Goal: Information Seeking & Learning: Learn about a topic

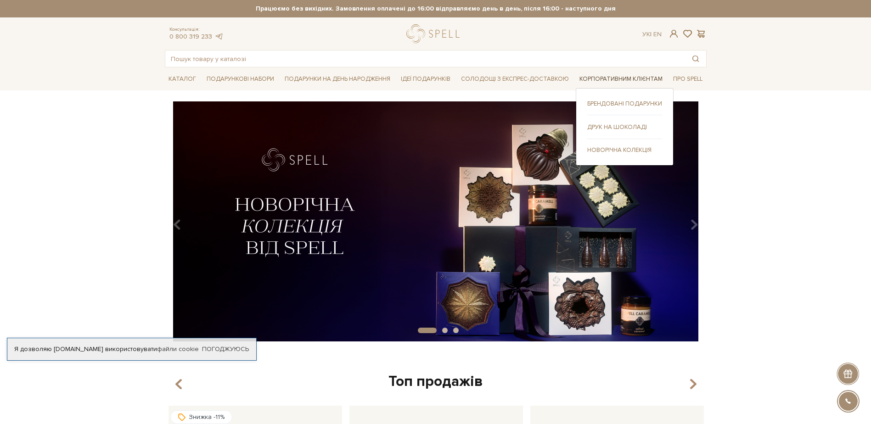
click at [640, 81] on link "Корпоративним клієнтам" at bounding box center [621, 79] width 90 height 14
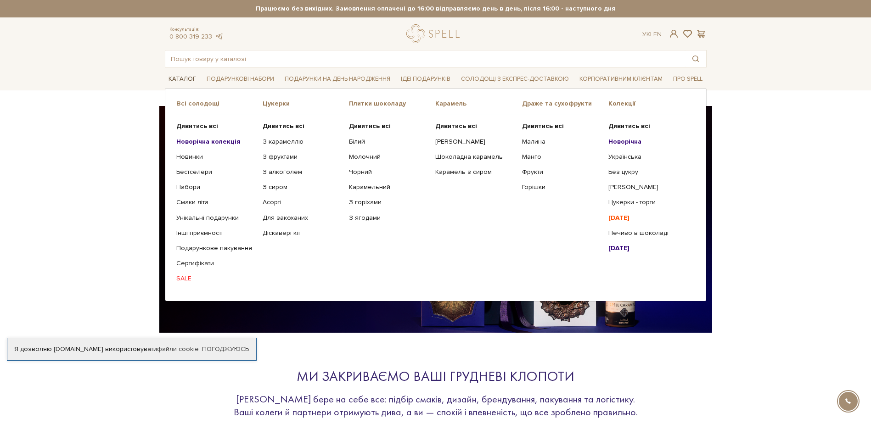
click at [185, 79] on link "Каталог" at bounding box center [182, 79] width 35 height 14
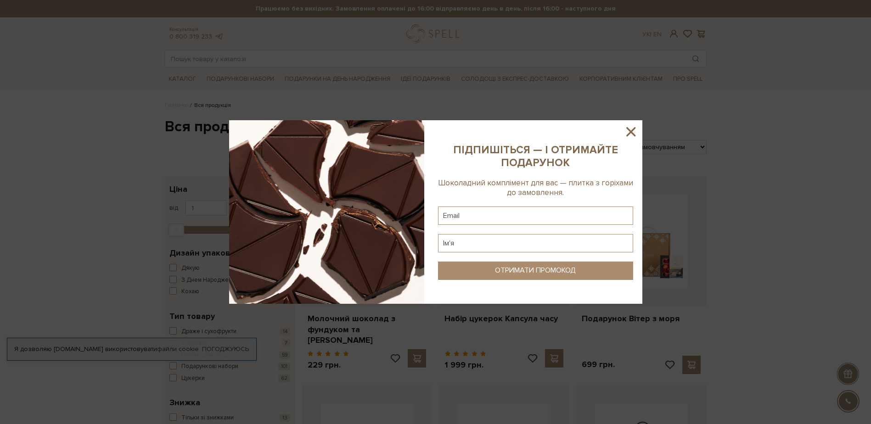
click at [629, 130] on icon at bounding box center [630, 131] width 9 height 9
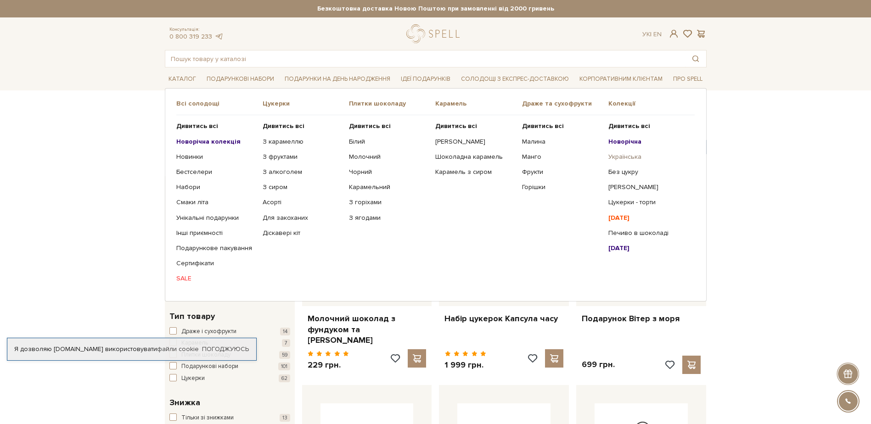
click at [637, 155] on link "Українська" at bounding box center [647, 157] width 79 height 8
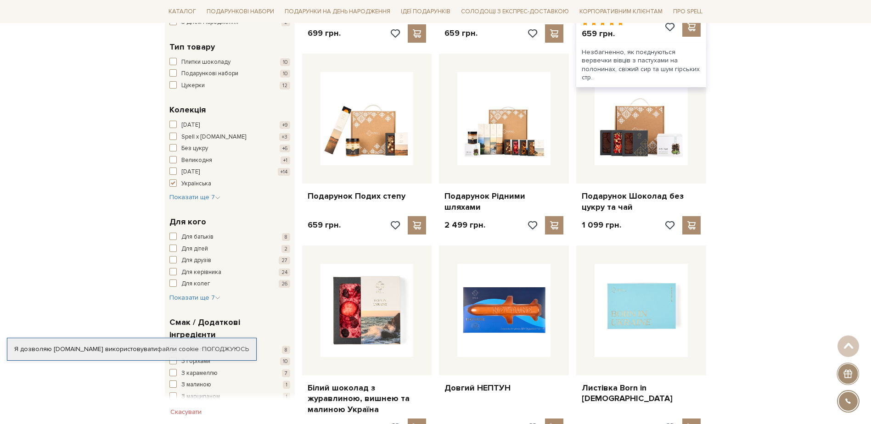
scroll to position [321, 0]
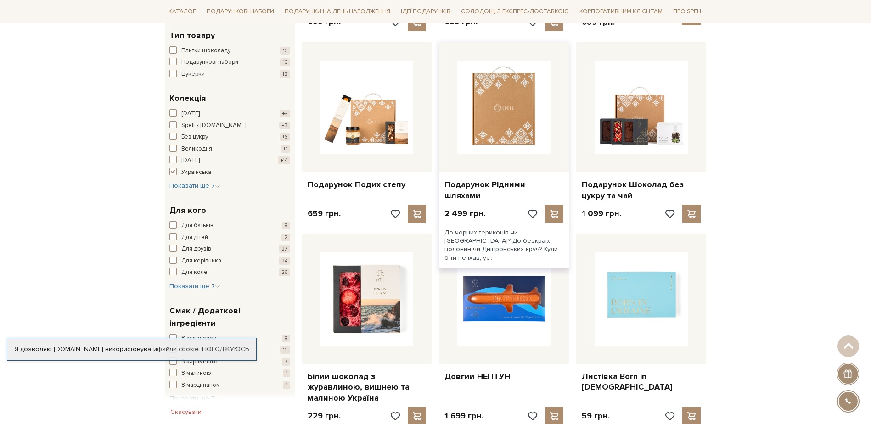
click at [513, 122] on img at bounding box center [503, 107] width 93 height 93
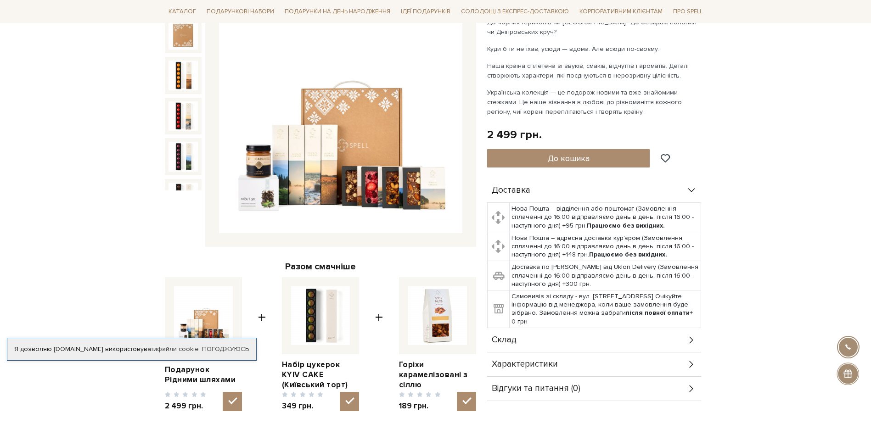
scroll to position [46, 0]
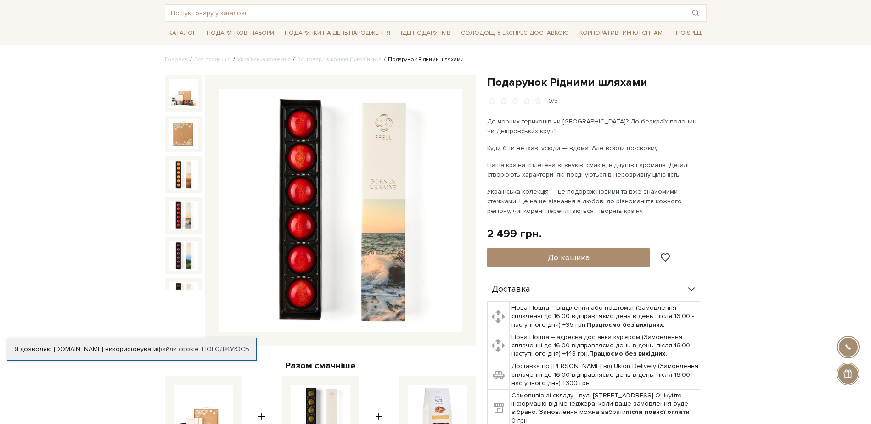
click at [182, 207] on img at bounding box center [182, 215] width 29 height 29
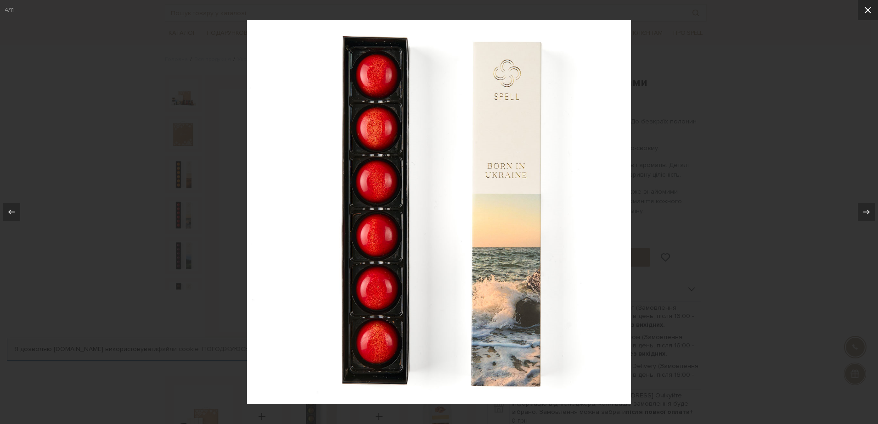
click at [870, 11] on icon at bounding box center [867, 10] width 11 height 11
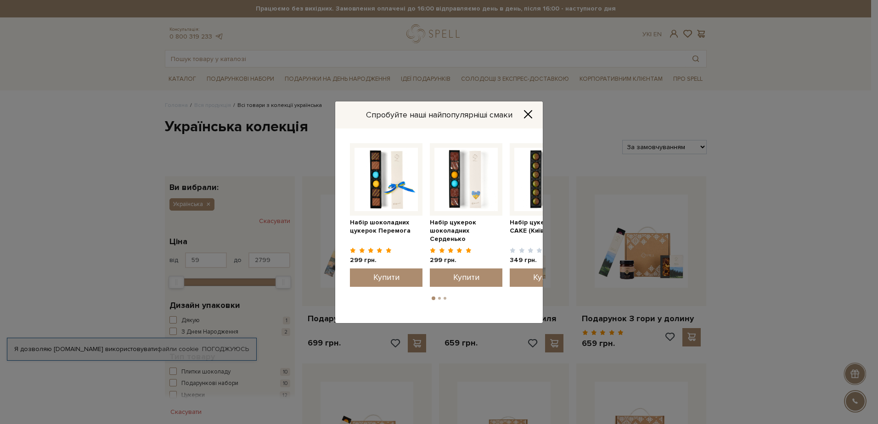
click at [526, 112] on icon "Close" at bounding box center [527, 114] width 7 height 7
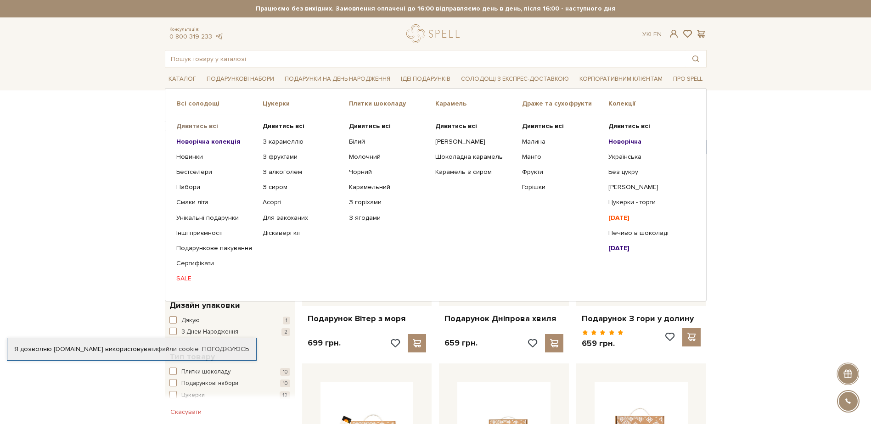
click at [194, 124] on b "Дивитись всі" at bounding box center [197, 126] width 42 height 8
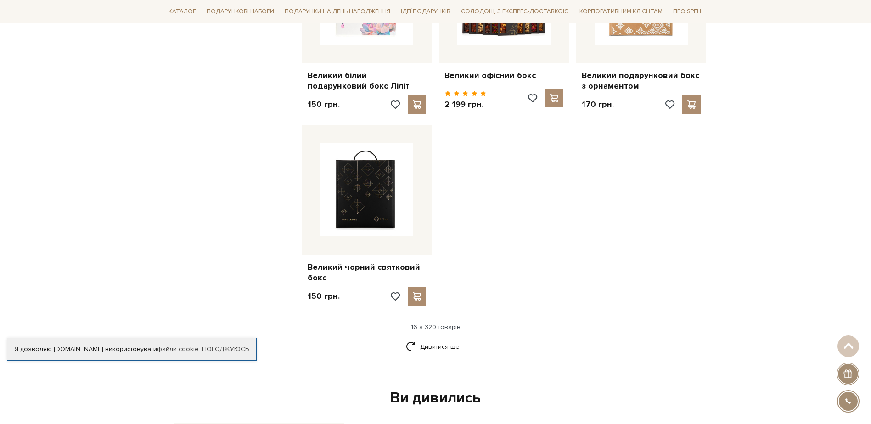
scroll to position [1193, 0]
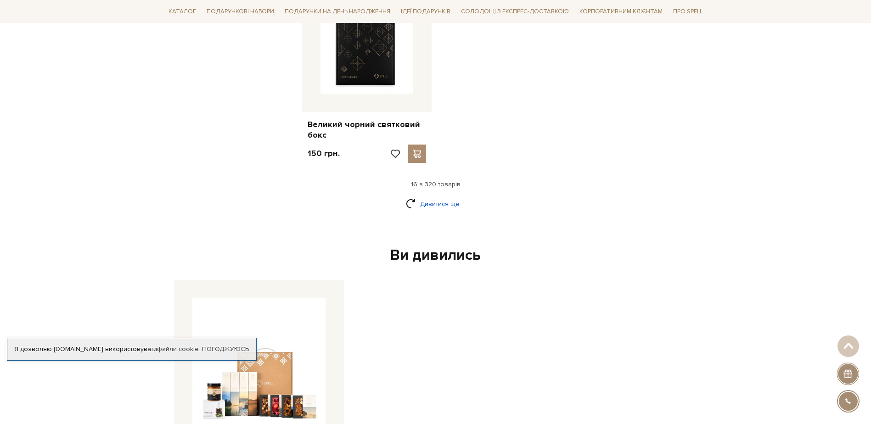
click at [436, 196] on link "Дивитися ще" at bounding box center [436, 204] width 60 height 16
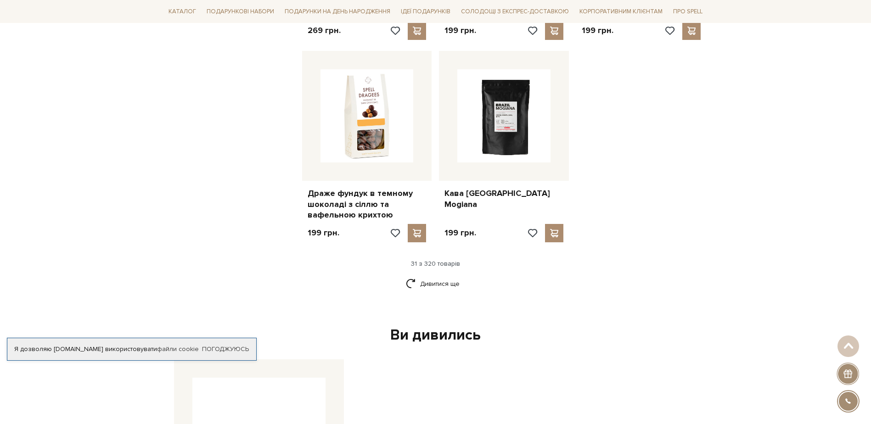
scroll to position [2111, 0]
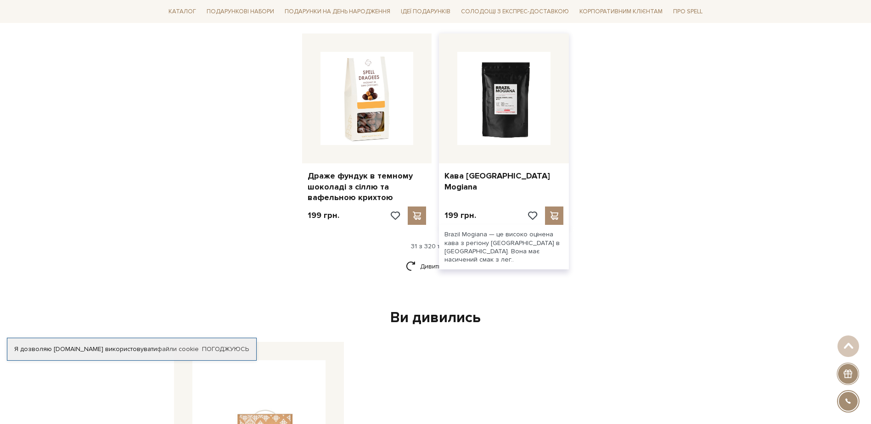
click at [493, 129] on img at bounding box center [503, 98] width 93 height 93
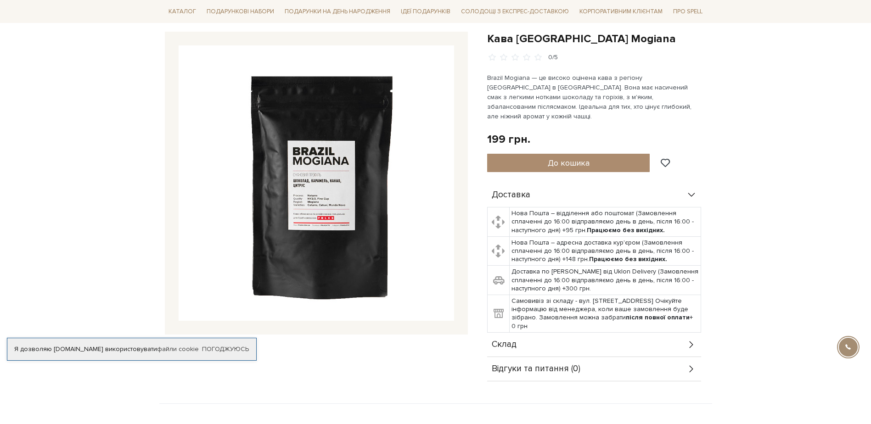
scroll to position [92, 0]
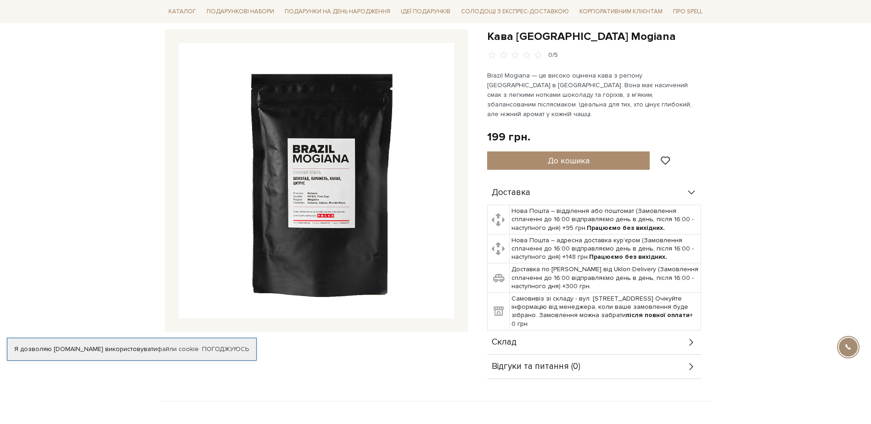
click at [327, 201] on img at bounding box center [316, 180] width 275 height 275
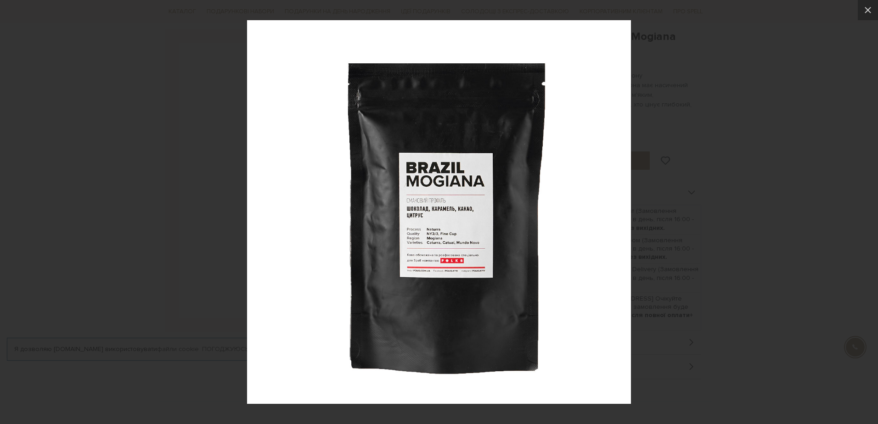
click at [432, 254] on img at bounding box center [439, 212] width 384 height 384
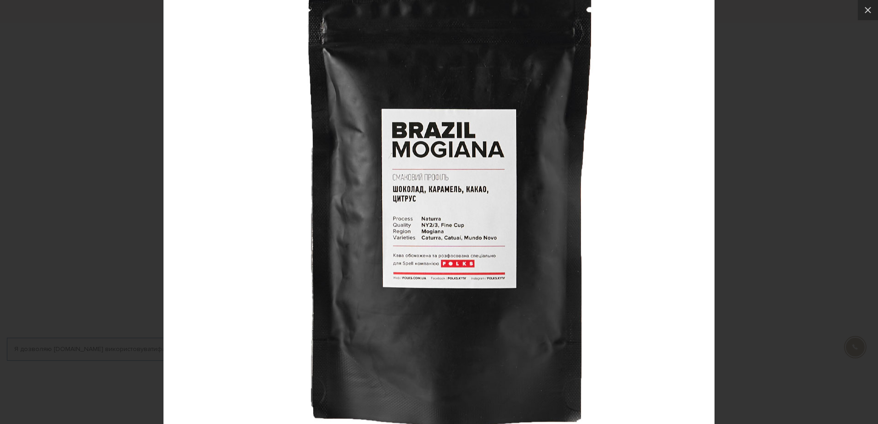
click at [432, 254] on img at bounding box center [438, 193] width 551 height 551
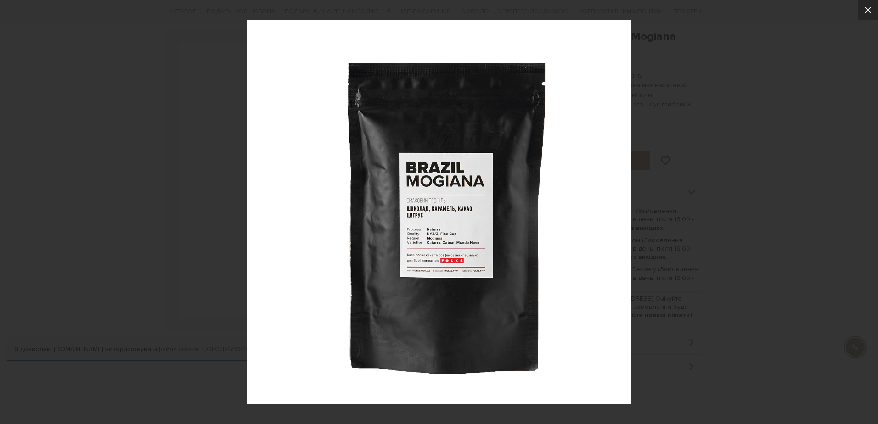
click at [863, 10] on icon at bounding box center [867, 10] width 11 height 11
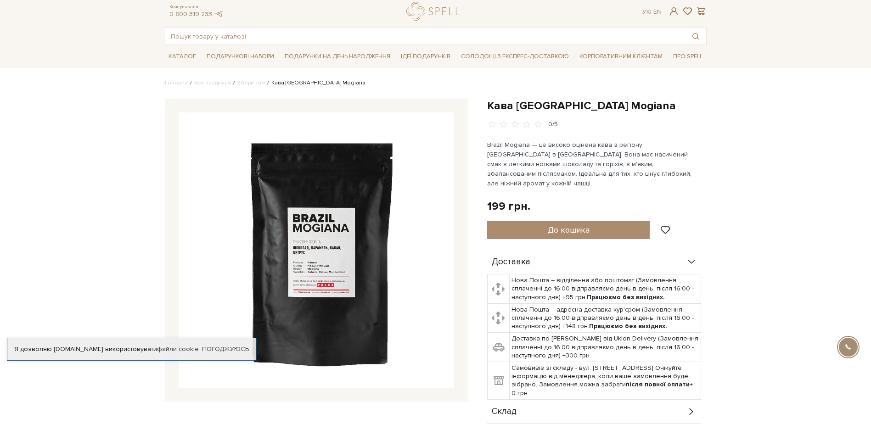
scroll to position [46, 0]
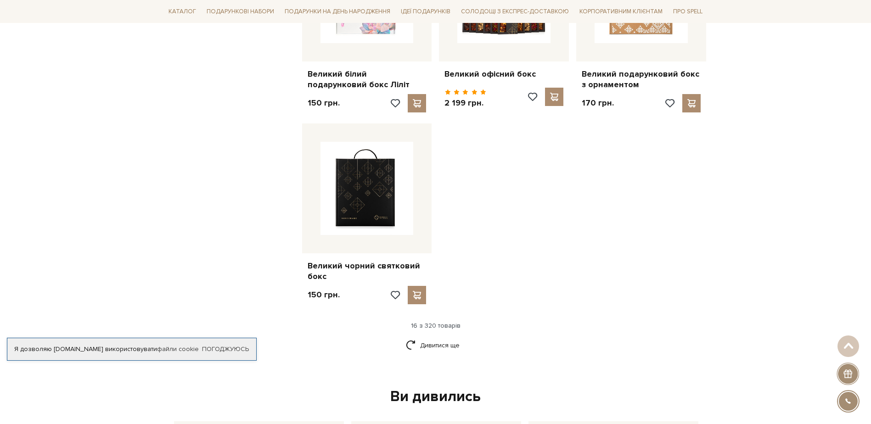
scroll to position [930, 0]
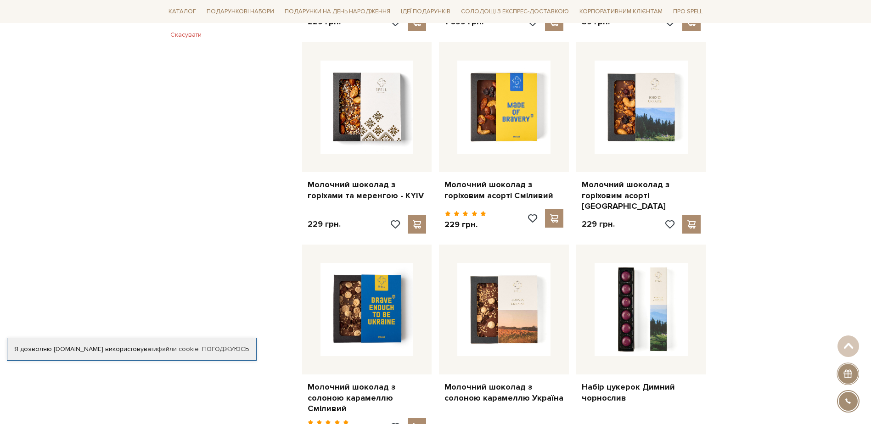
scroll to position [734, 0]
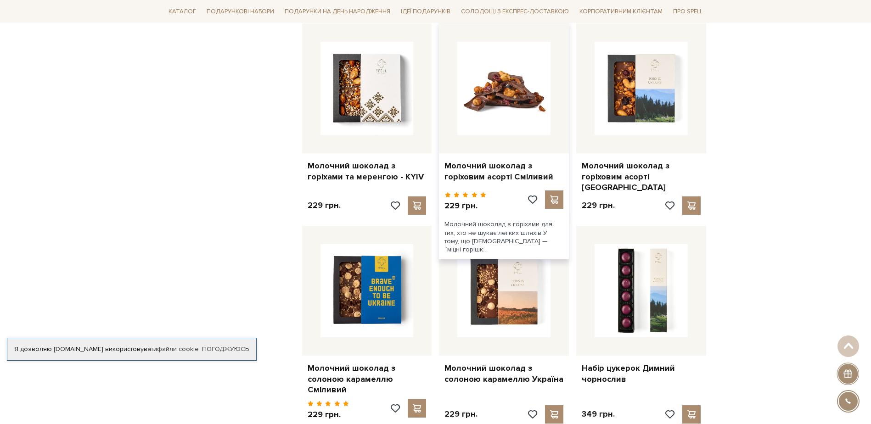
click at [516, 101] on img at bounding box center [503, 88] width 93 height 93
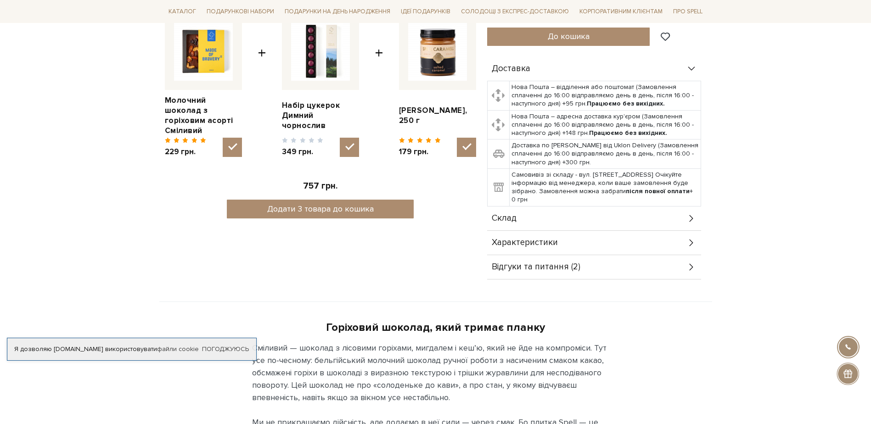
scroll to position [413, 0]
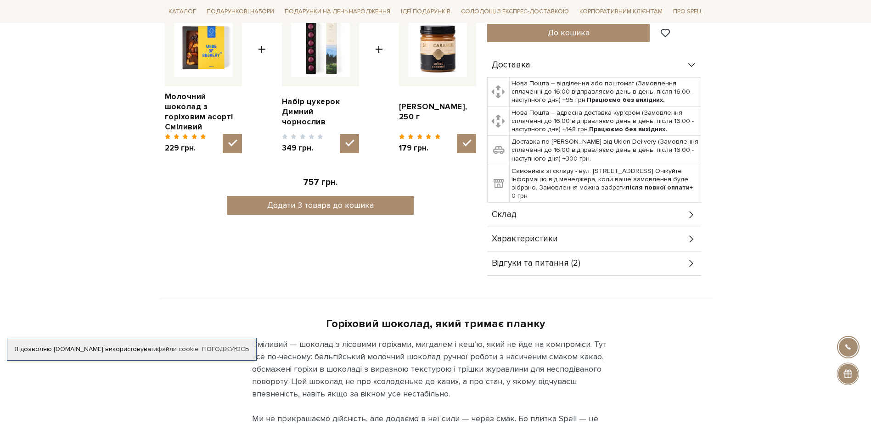
click at [684, 228] on div "Характеристики" at bounding box center [594, 239] width 214 height 24
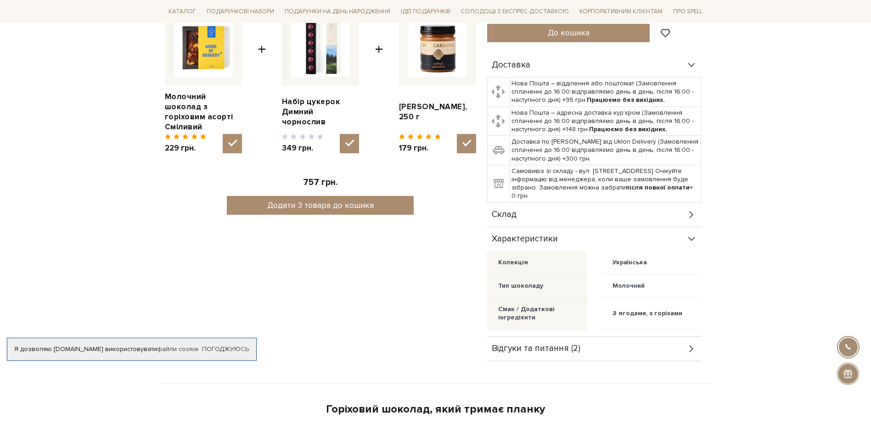
click at [683, 205] on div "Склад" at bounding box center [594, 215] width 214 height 24
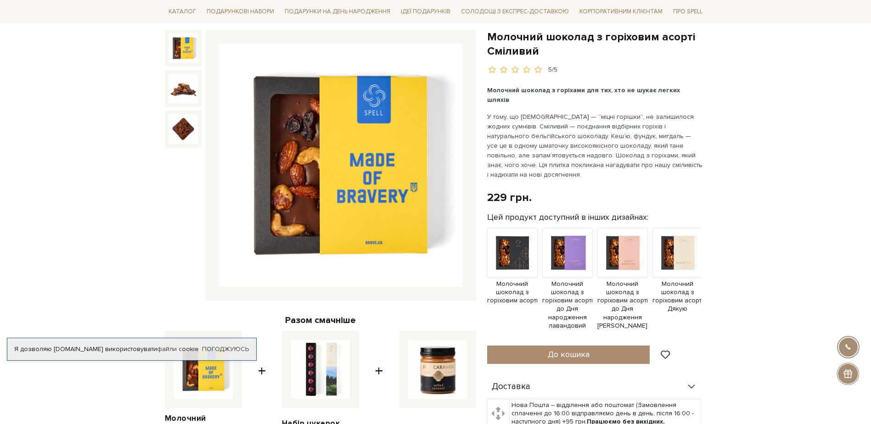
scroll to position [92, 0]
drag, startPoint x: 620, startPoint y: 243, endPoint x: 674, endPoint y: 249, distance: 54.9
click at [620, 243] on img at bounding box center [622, 252] width 50 height 50
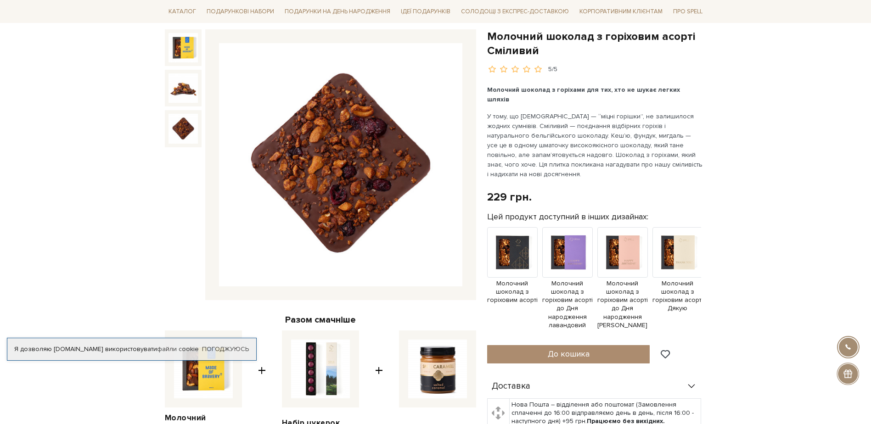
click at [181, 124] on img at bounding box center [182, 128] width 29 height 29
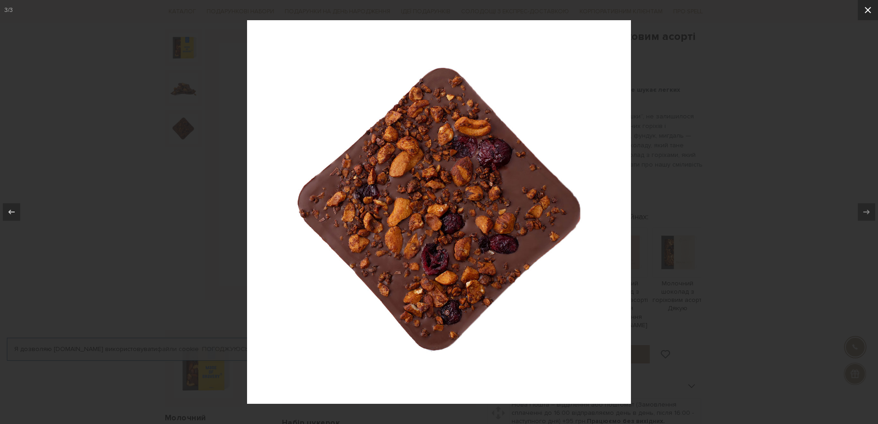
click at [870, 12] on icon at bounding box center [867, 10] width 11 height 11
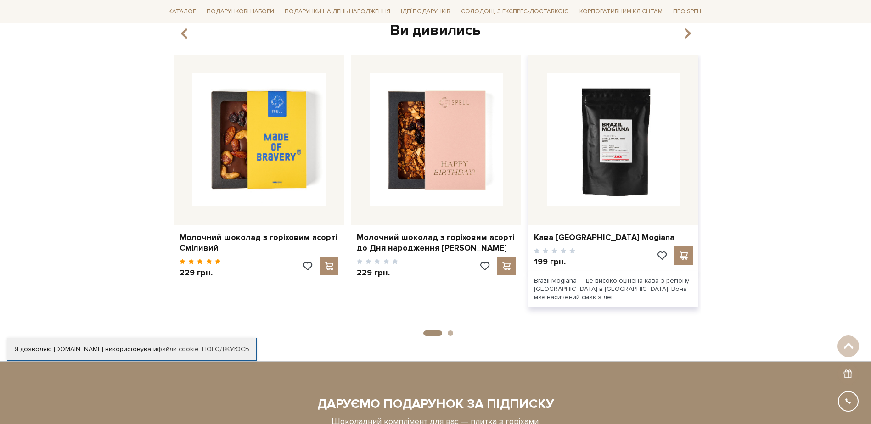
scroll to position [1423, 0]
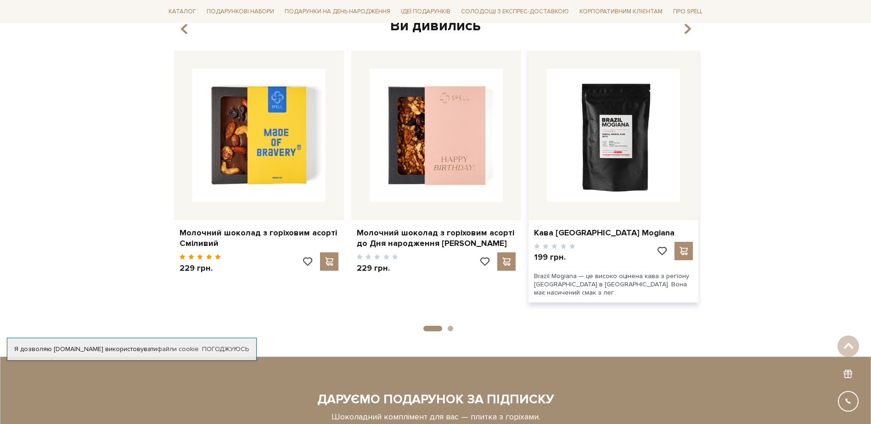
click at [615, 156] on img at bounding box center [613, 135] width 133 height 133
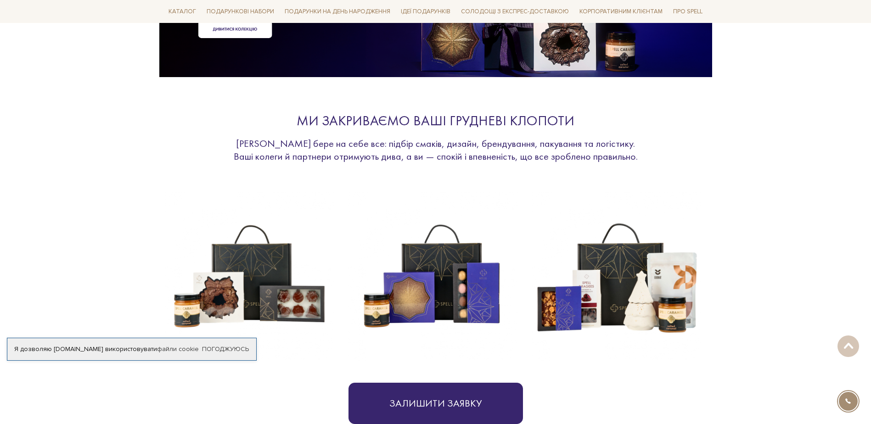
scroll to position [92, 0]
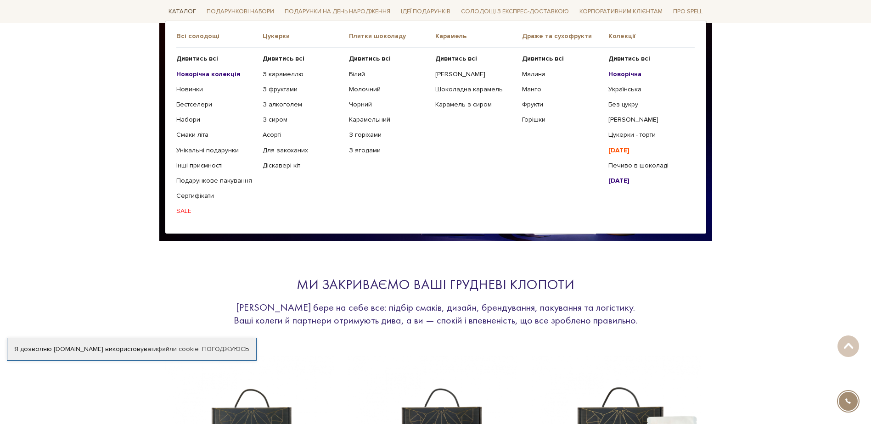
click at [177, 9] on link "Каталог" at bounding box center [182, 12] width 35 height 14
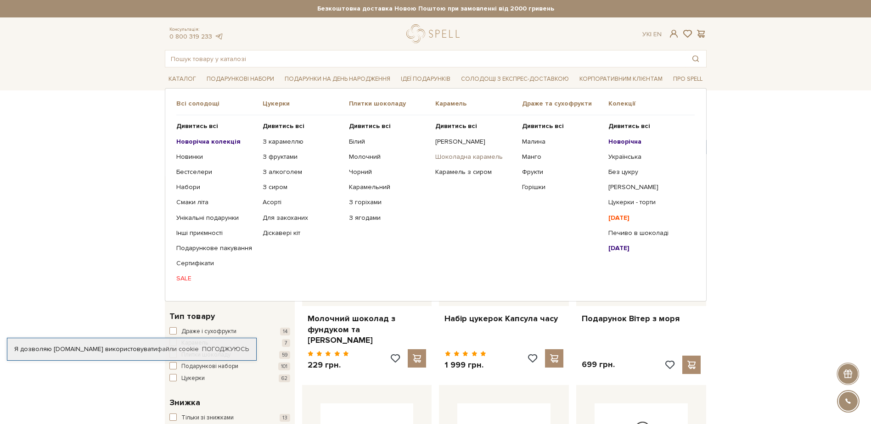
click at [470, 155] on link "Шоколадна карамель" at bounding box center [474, 157] width 79 height 8
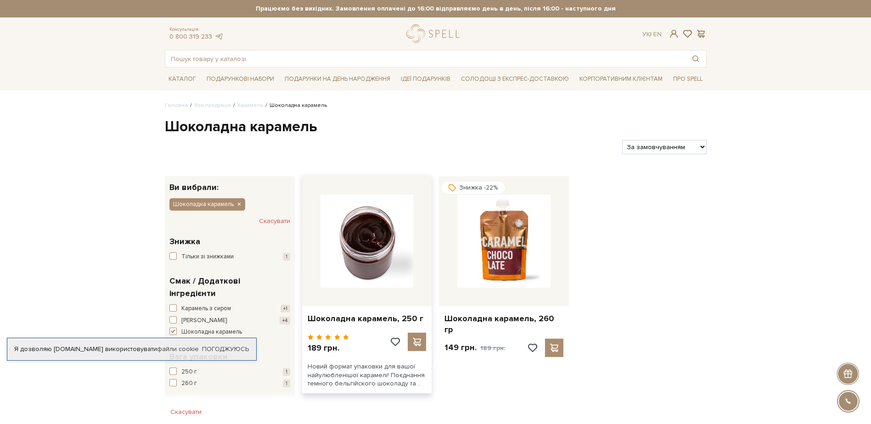
click at [360, 267] on img at bounding box center [366, 241] width 93 height 93
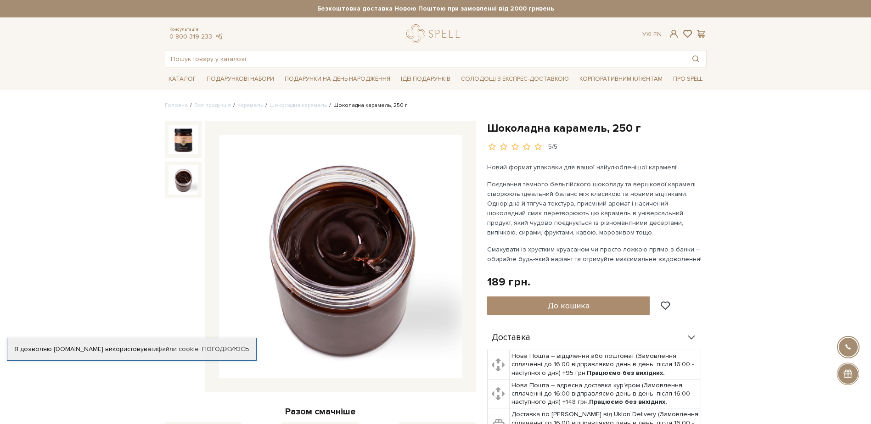
click at [184, 182] on img at bounding box center [182, 179] width 29 height 29
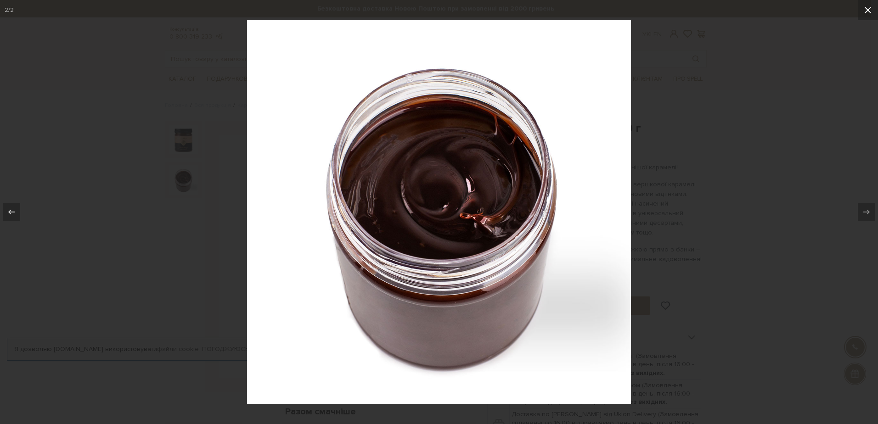
click at [868, 7] on icon at bounding box center [867, 10] width 11 height 11
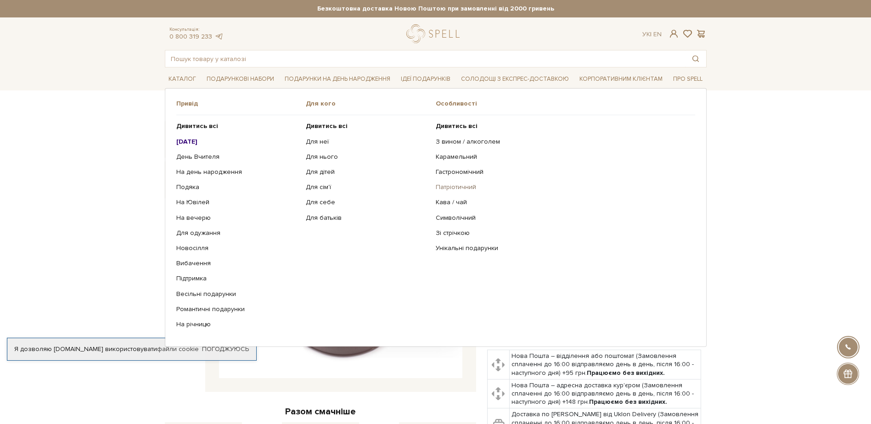
click at [450, 185] on link "Патріотичний" at bounding box center [562, 187] width 252 height 8
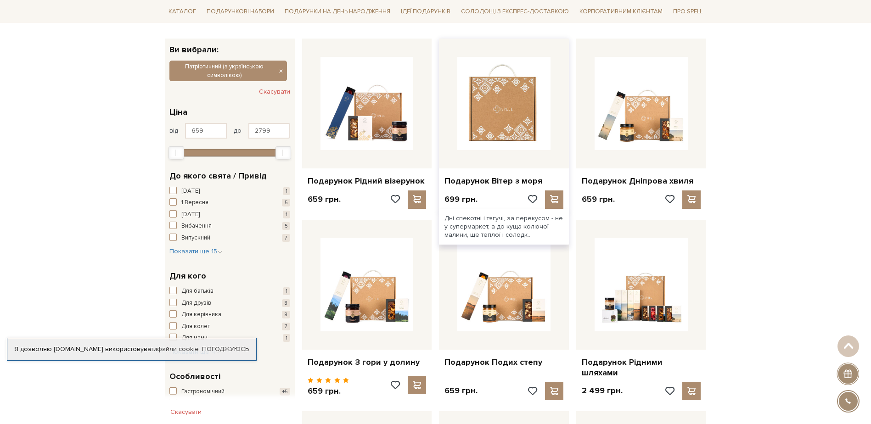
click at [510, 117] on img at bounding box center [503, 103] width 93 height 93
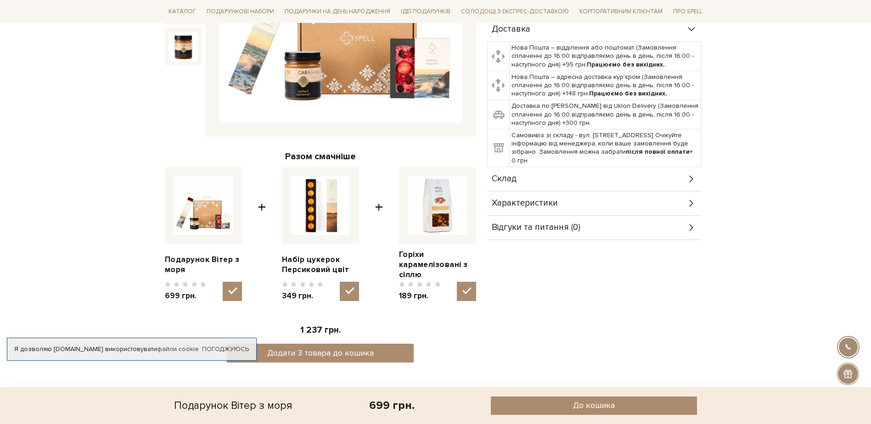
scroll to position [321, 0]
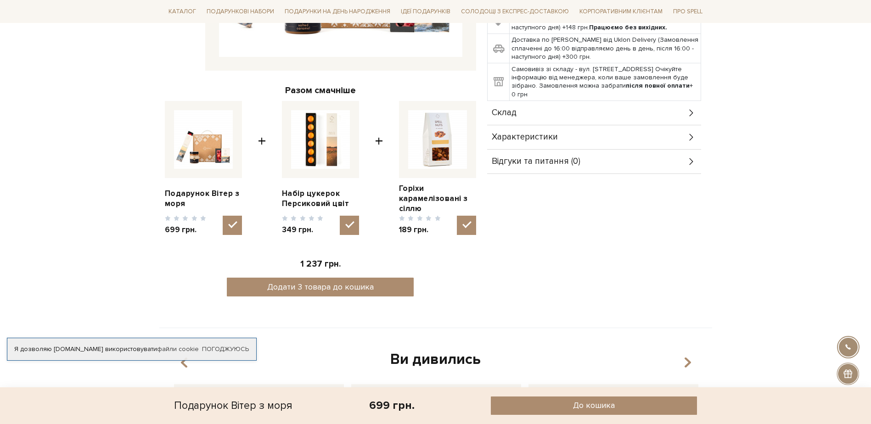
click at [550, 139] on span "Характеристики" at bounding box center [525, 137] width 66 height 8
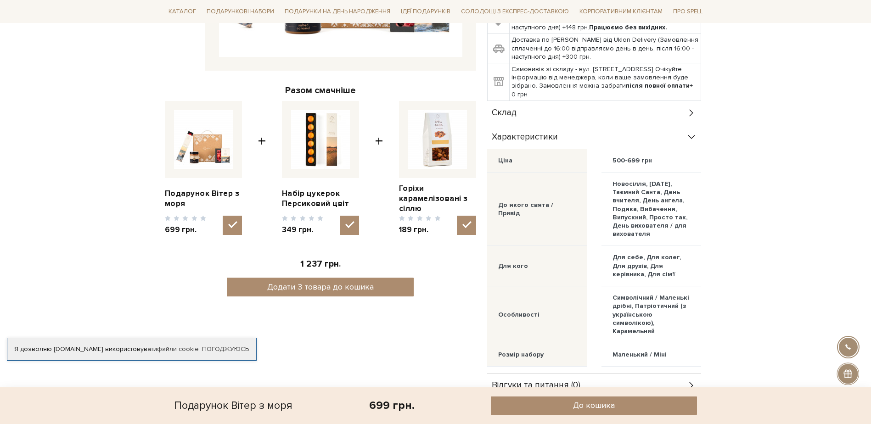
click at [553, 117] on div "Склад" at bounding box center [594, 113] width 214 height 24
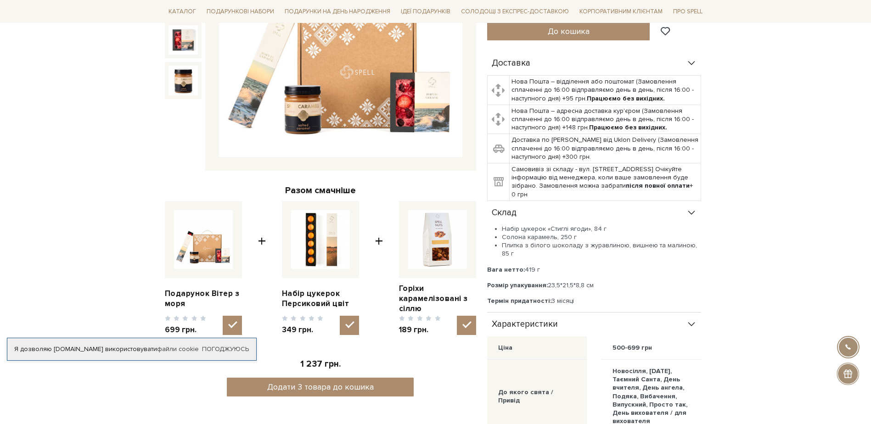
scroll to position [184, 0]
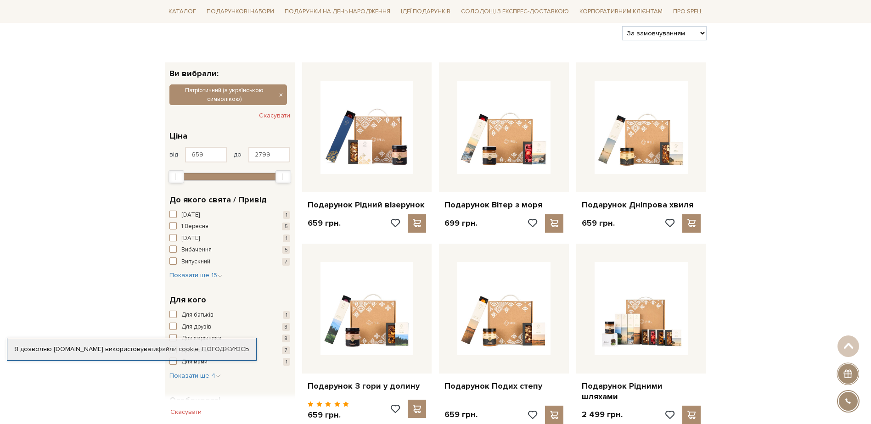
scroll to position [92, 0]
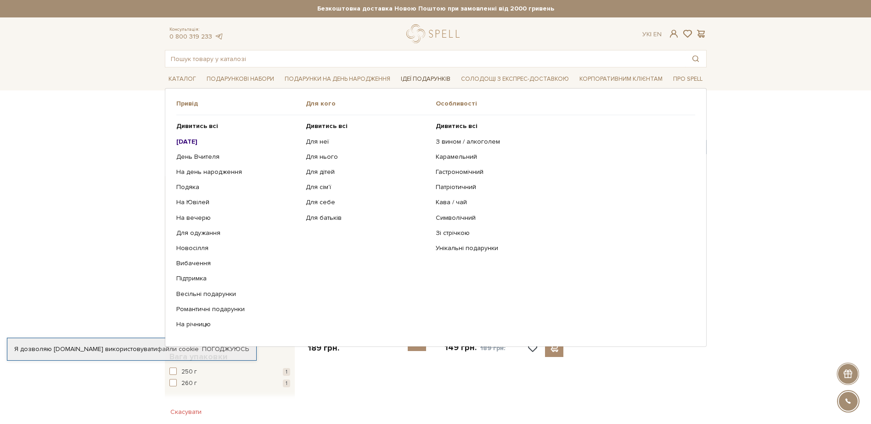
click at [431, 77] on link "Ідеї подарунків" at bounding box center [425, 79] width 57 height 14
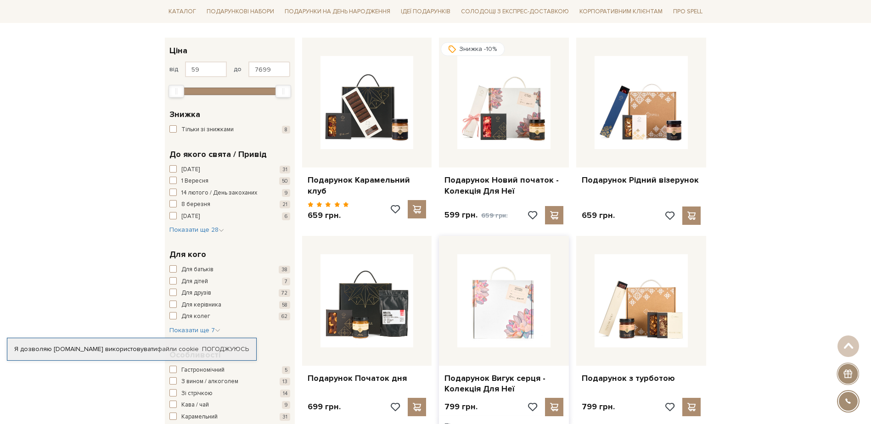
scroll to position [138, 0]
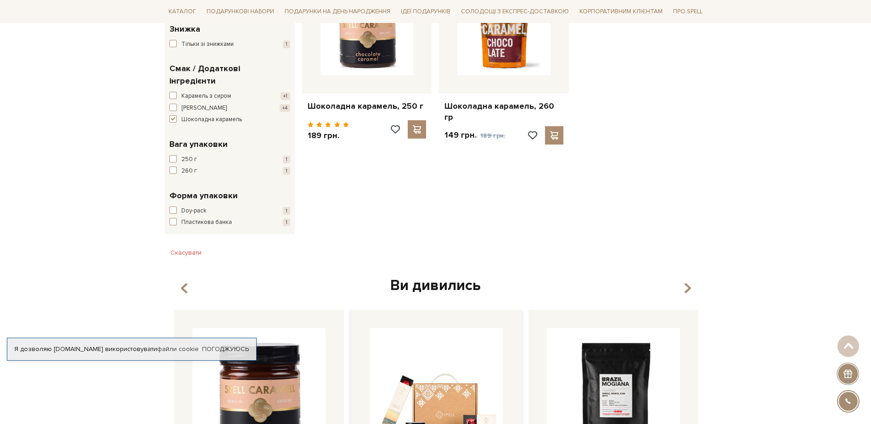
scroll to position [184, 0]
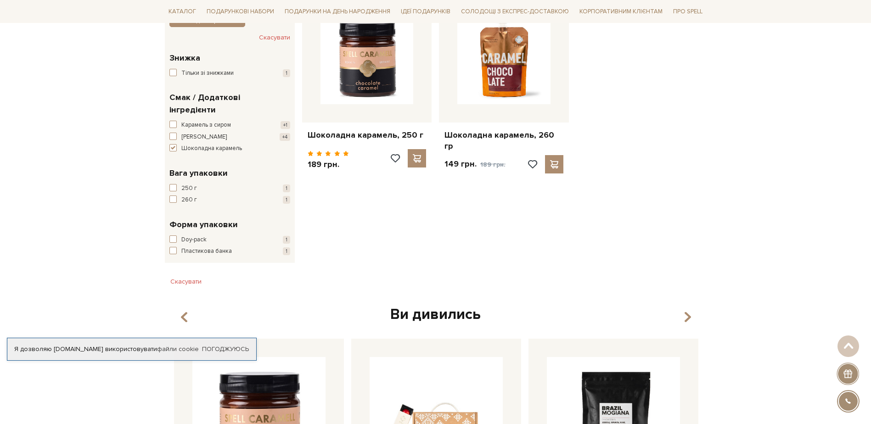
click at [429, 247] on div "Шоколадна карамель, 250 г 189 грн." at bounding box center [504, 149] width 412 height 312
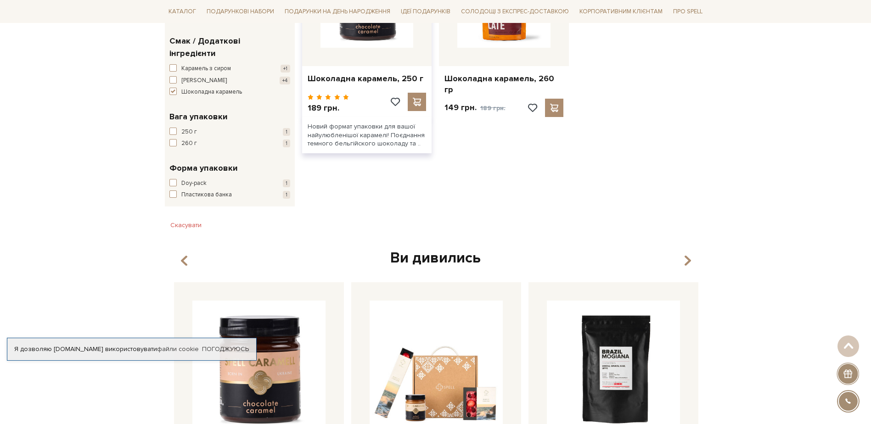
scroll to position [92, 0]
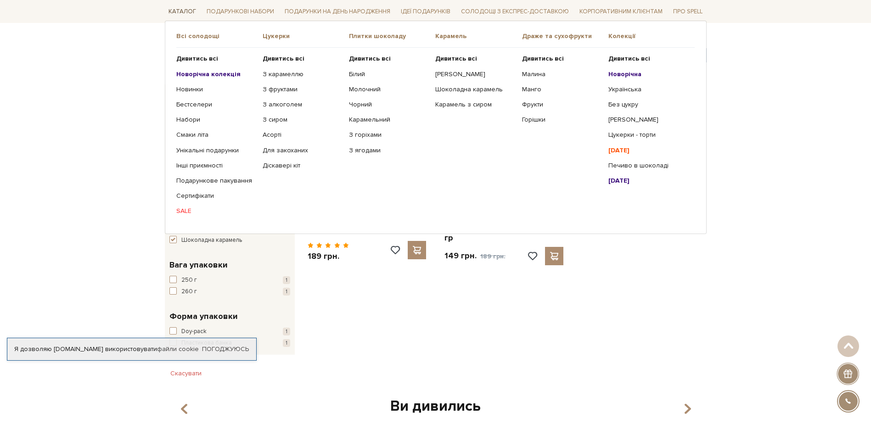
click at [179, 11] on link "Каталог" at bounding box center [182, 12] width 35 height 14
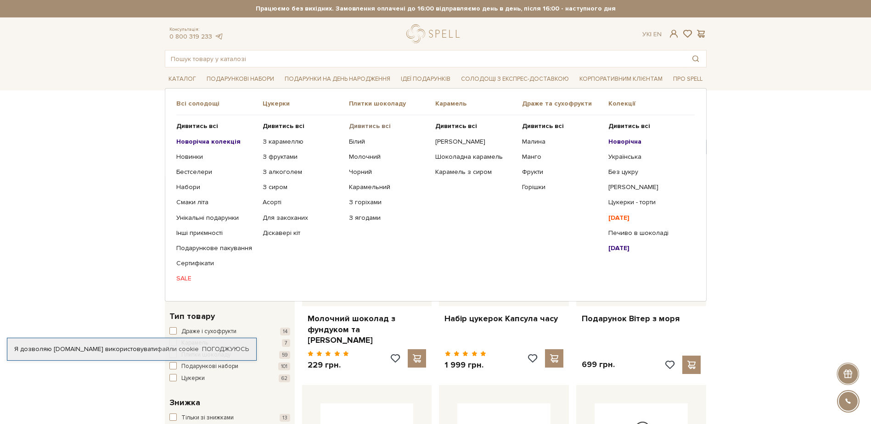
click at [371, 127] on b "Дивитись всі" at bounding box center [370, 126] width 42 height 8
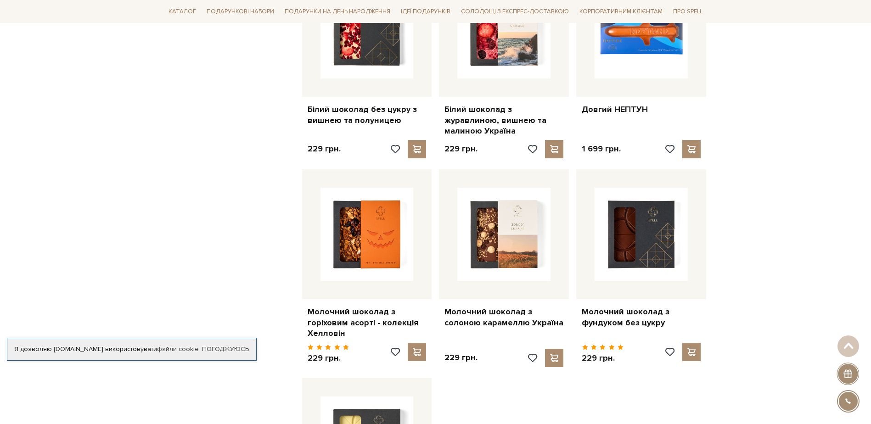
scroll to position [826, 0]
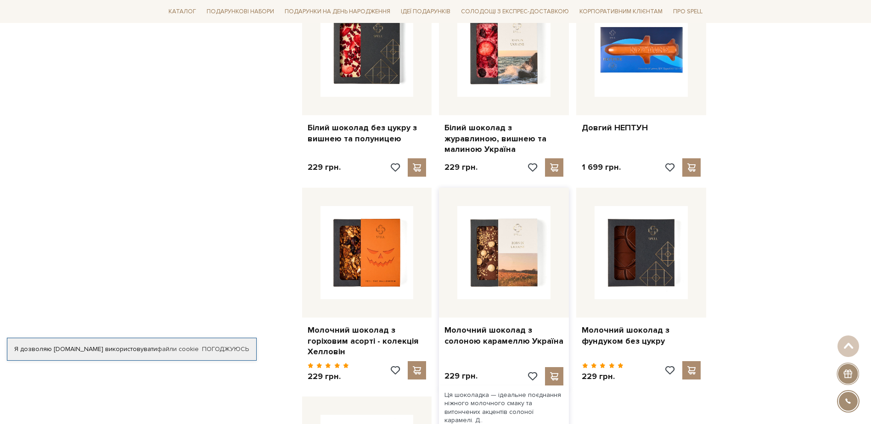
click at [514, 247] on img at bounding box center [503, 252] width 93 height 93
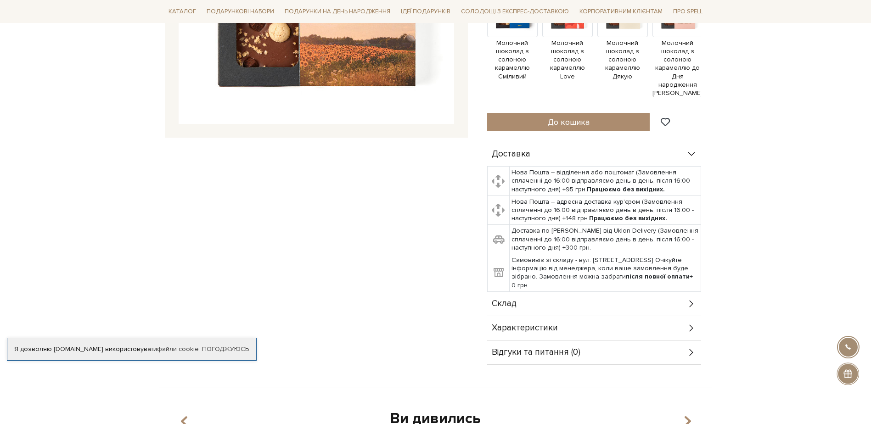
scroll to position [367, 0]
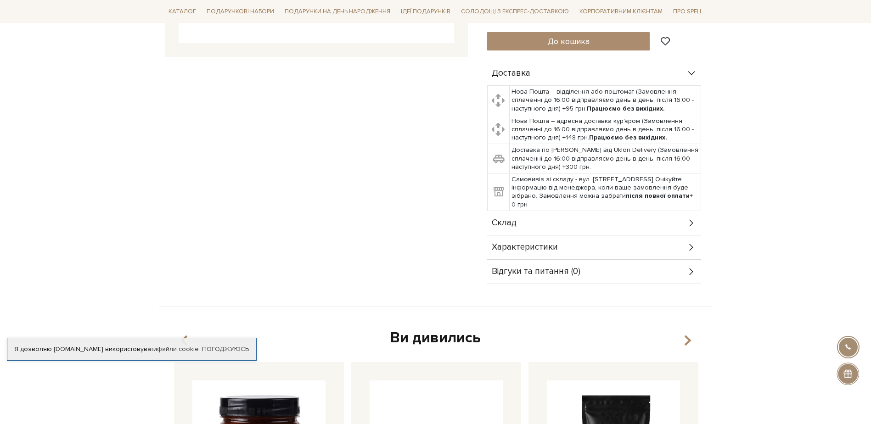
click at [640, 242] on div "Характеристики" at bounding box center [594, 247] width 214 height 24
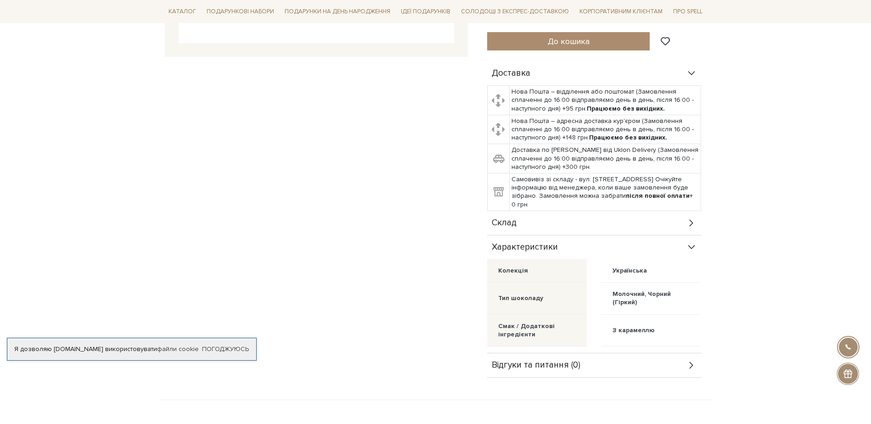
click at [683, 216] on div "Склад" at bounding box center [594, 223] width 214 height 24
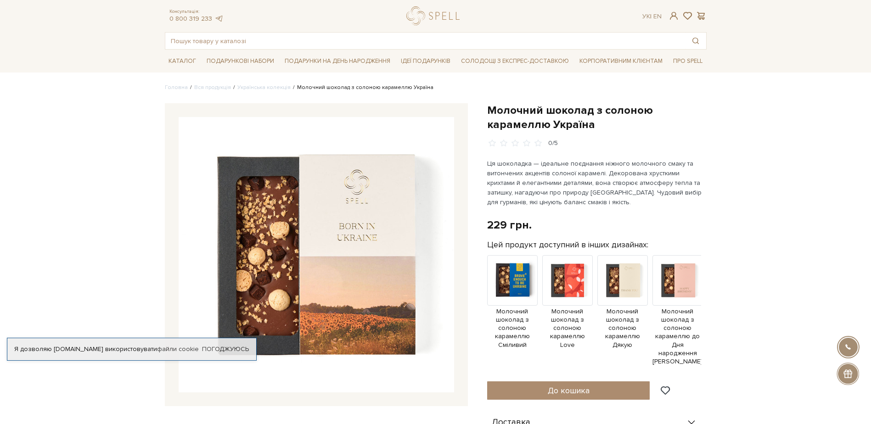
scroll to position [0, 0]
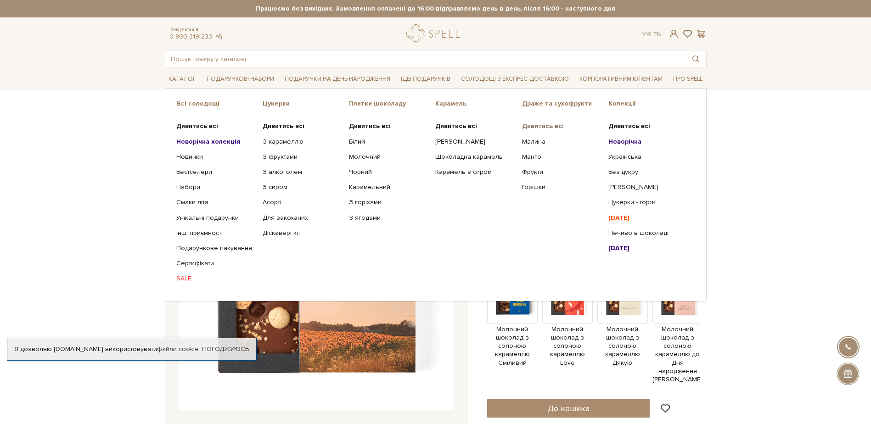
click at [532, 125] on b "Дивитись всі" at bounding box center [543, 126] width 42 height 8
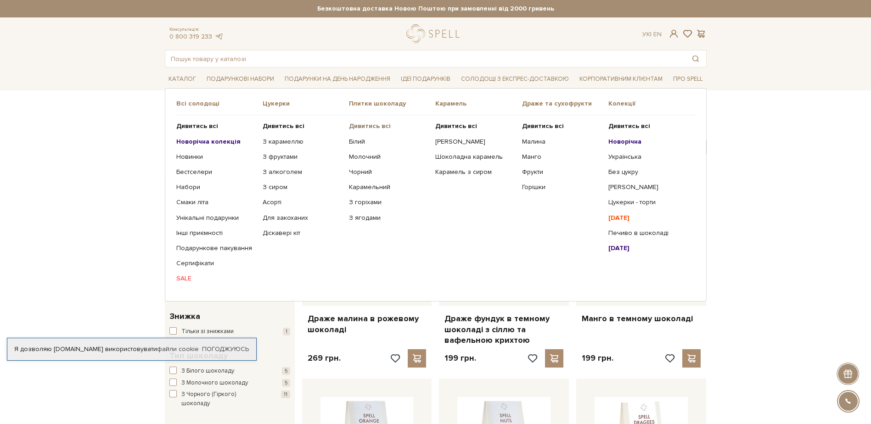
click at [377, 125] on b "Дивитись всі" at bounding box center [370, 126] width 42 height 8
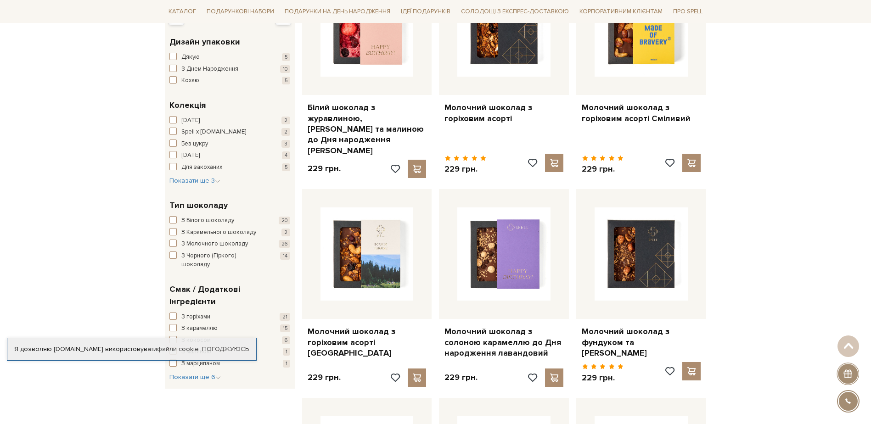
scroll to position [229, 0]
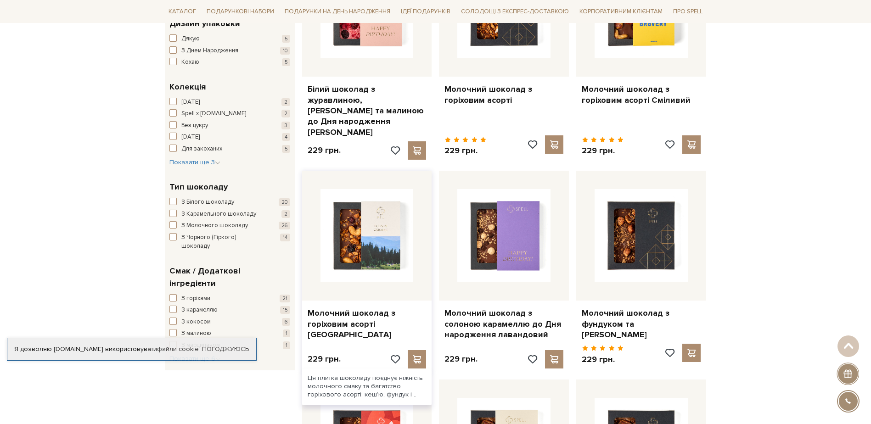
drag, startPoint x: 411, startPoint y: 320, endPoint x: 305, endPoint y: 300, distance: 108.0
click at [305, 301] on div "Молочний шоколад з горіховим асорті Україна" at bounding box center [367, 322] width 130 height 43
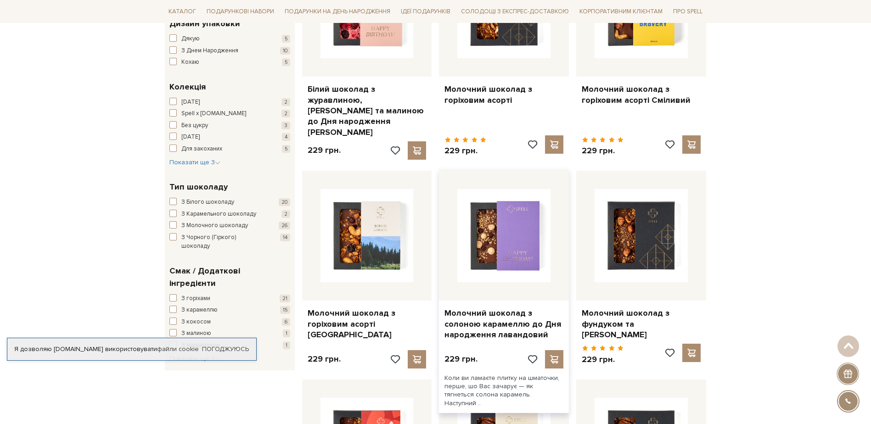
copy link "Молочний шоколад з горіховим асорті Україна"
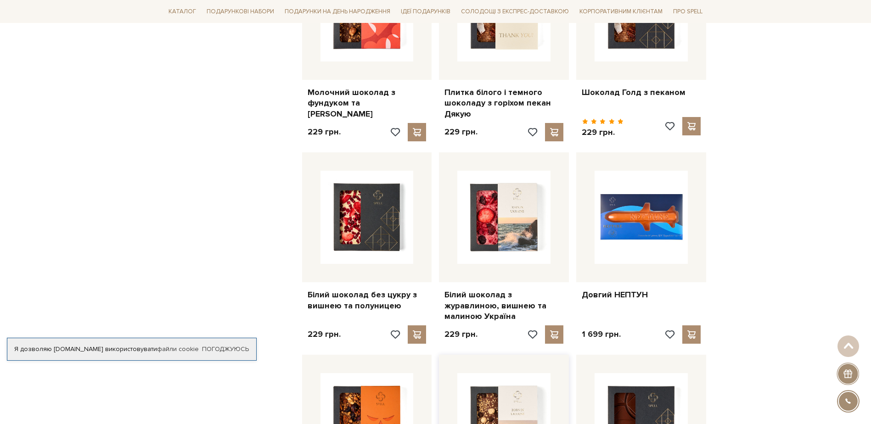
scroll to position [688, 0]
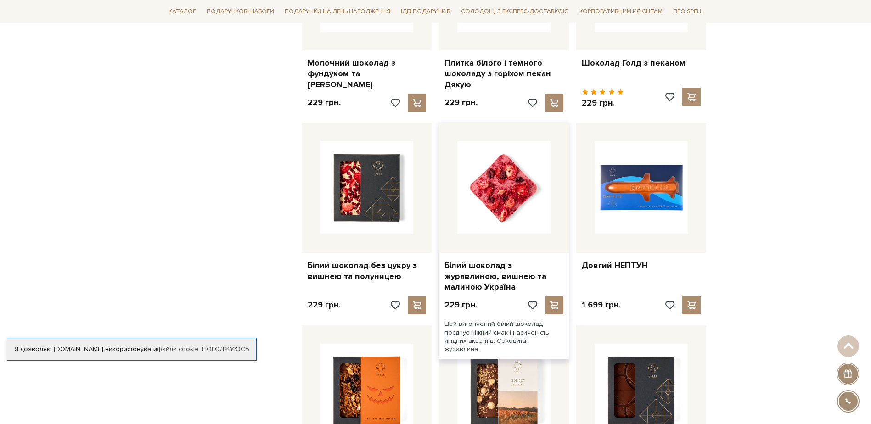
click at [489, 207] on img at bounding box center [503, 187] width 93 height 93
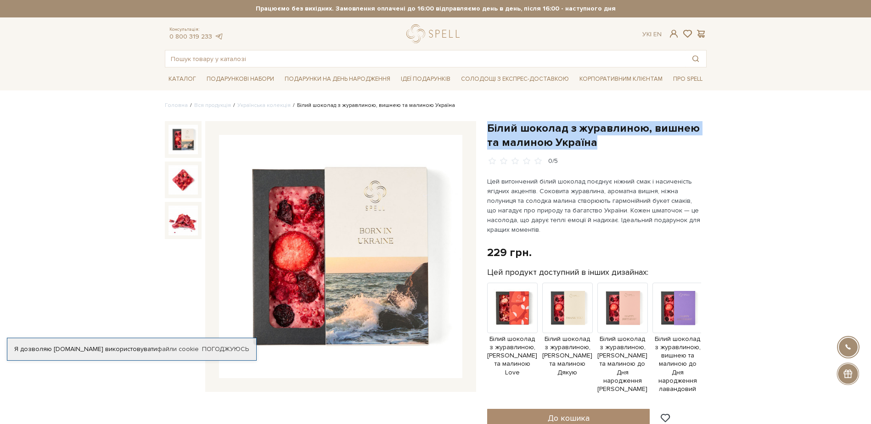
drag, startPoint x: 487, startPoint y: 126, endPoint x: 596, endPoint y: 144, distance: 110.6
click at [596, 144] on h1 "Білий шоколад з журавлиною, вишнею та малиною Україна" at bounding box center [596, 135] width 219 height 28
copy h1 "Білий шоколад з журавлиною, вишнею та малиною Україна"
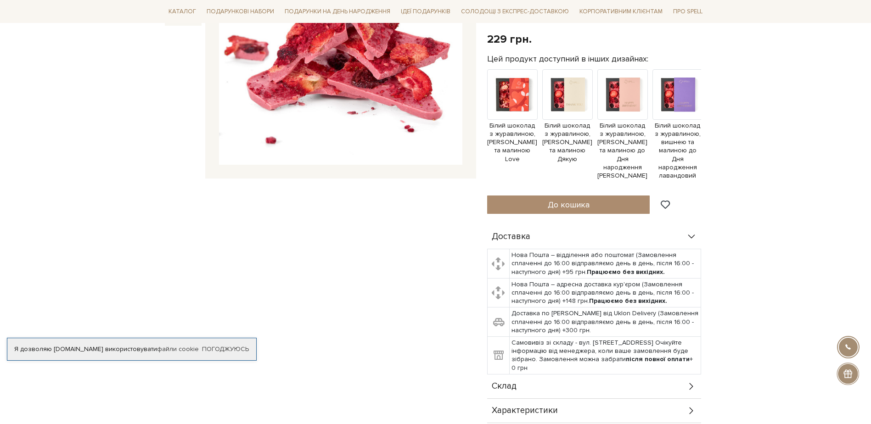
scroll to position [229, 0]
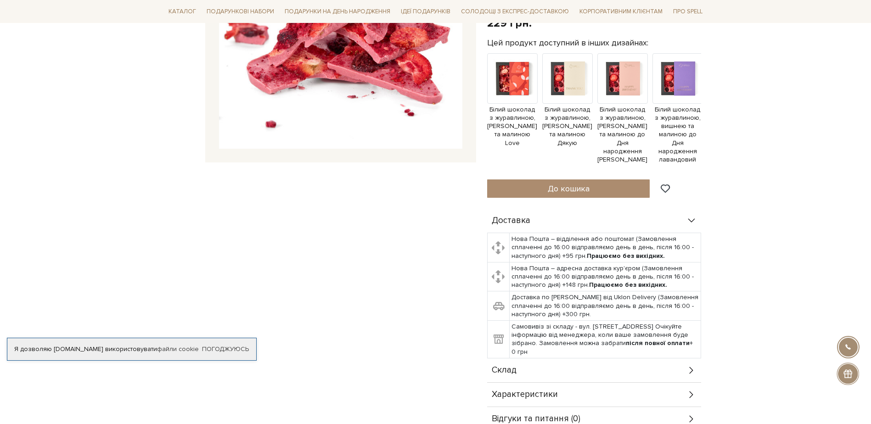
click at [575, 388] on div "Характеристики" at bounding box center [594, 395] width 214 height 24
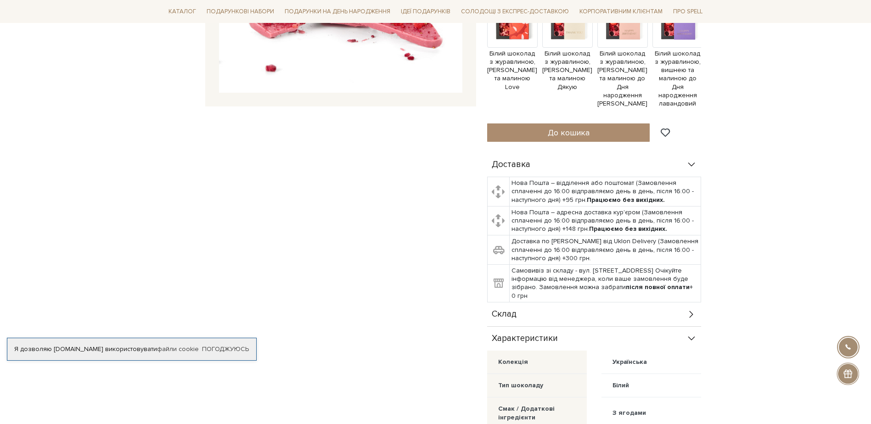
scroll to position [413, 0]
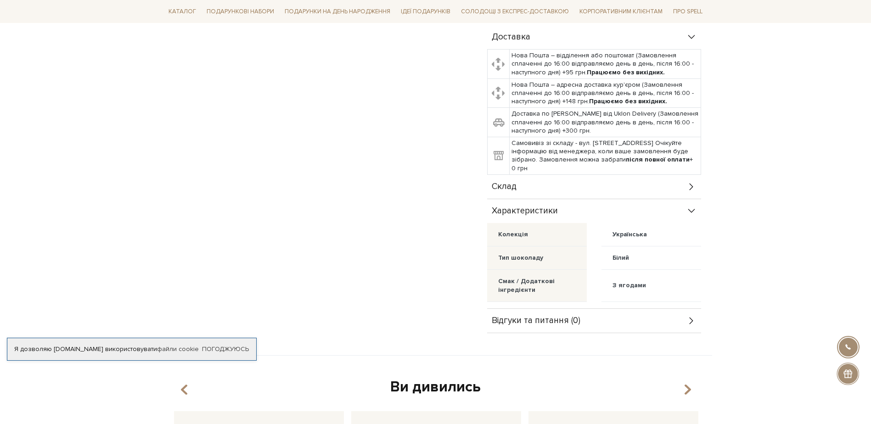
click at [540, 185] on div "Склад" at bounding box center [594, 187] width 214 height 24
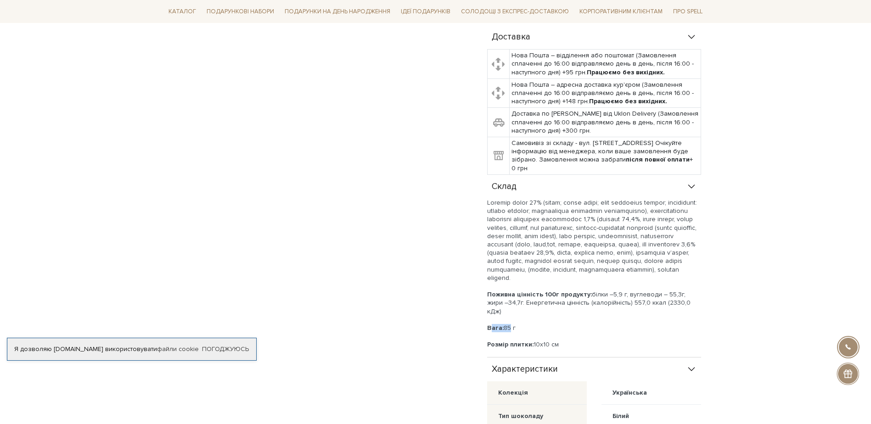
drag, startPoint x: 490, startPoint y: 312, endPoint x: 508, endPoint y: 312, distance: 18.4
click at [508, 324] on div "Вага: 85 г" at bounding box center [594, 328] width 214 height 8
drag, startPoint x: 508, startPoint y: 312, endPoint x: 515, endPoint y: 321, distance: 11.4
click at [515, 332] on div at bounding box center [594, 336] width 214 height 8
drag, startPoint x: 487, startPoint y: 312, endPoint x: 559, endPoint y: 332, distance: 74.4
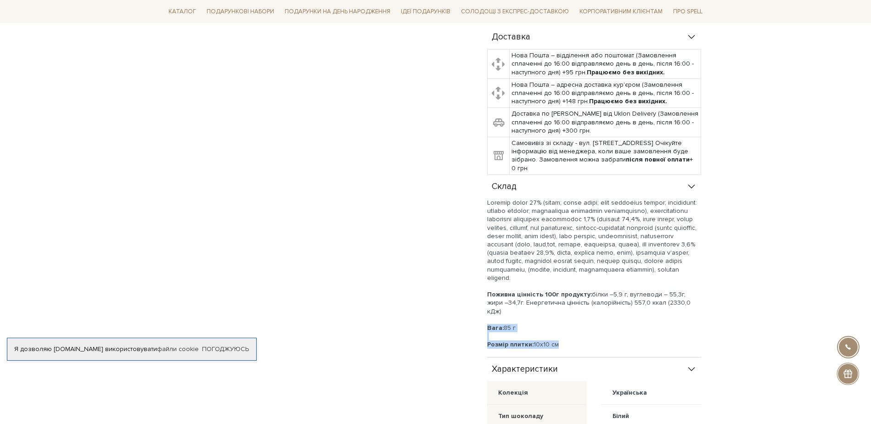
click at [559, 332] on div "Поживна цінність 100г продукту: білки –5,9 г, вуглеводи – 55,3г, жири –34,7г. Е…" at bounding box center [594, 282] width 214 height 167
copy div "Вага: 85 г Розмір плитки: 10х10 см"
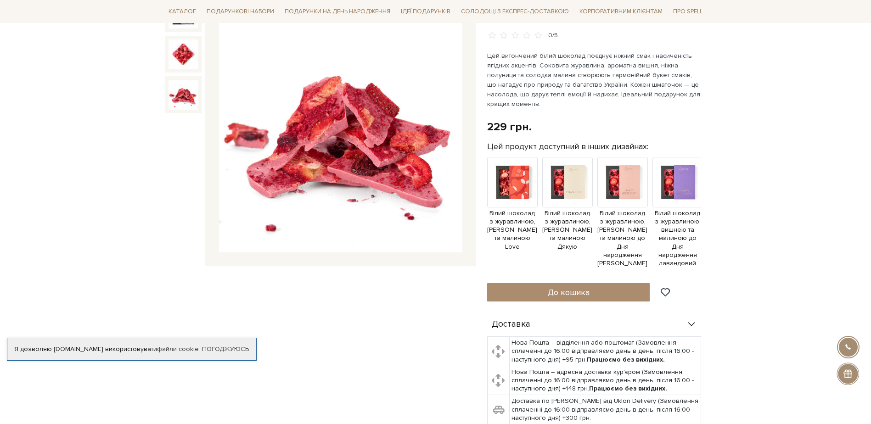
scroll to position [0, 0]
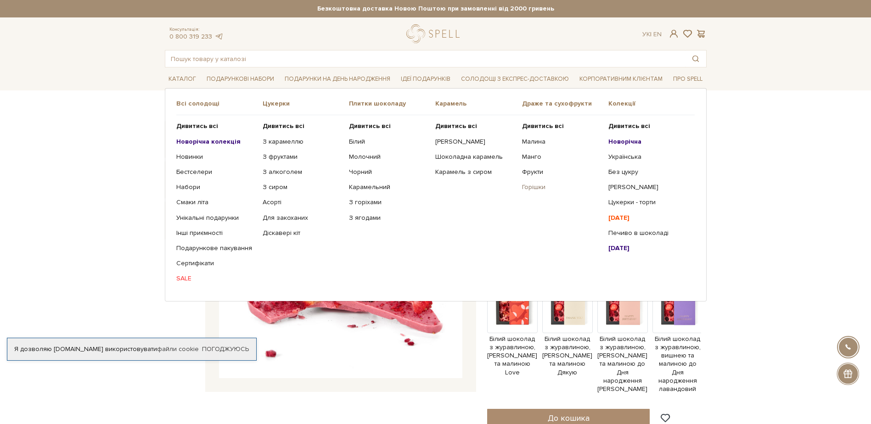
click at [531, 187] on link "Горішки" at bounding box center [561, 187] width 79 height 8
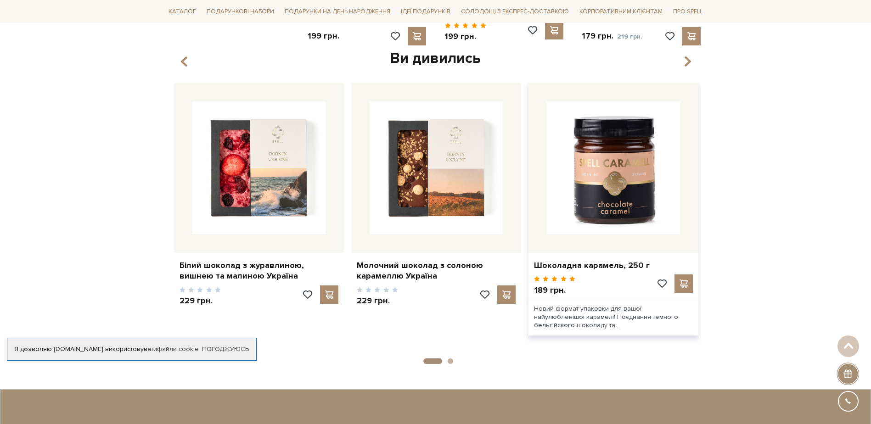
scroll to position [734, 0]
